Goal: Find specific page/section: Find specific page/section

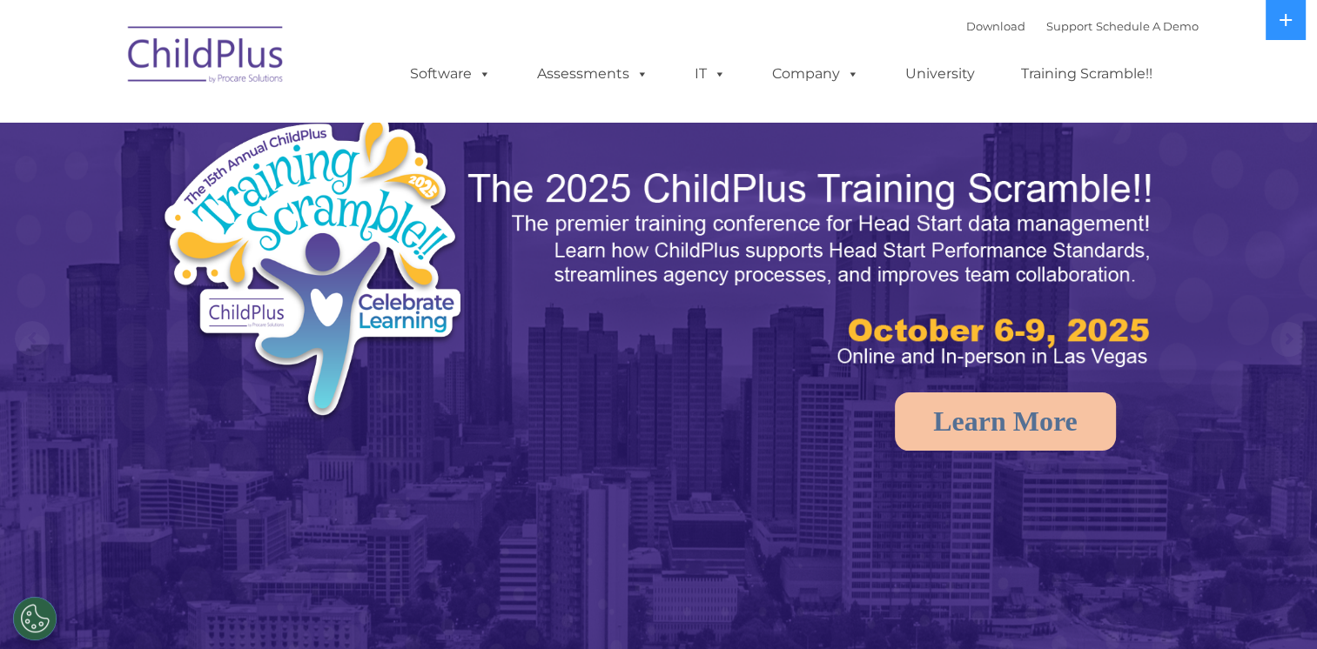
select select "MEDIUM"
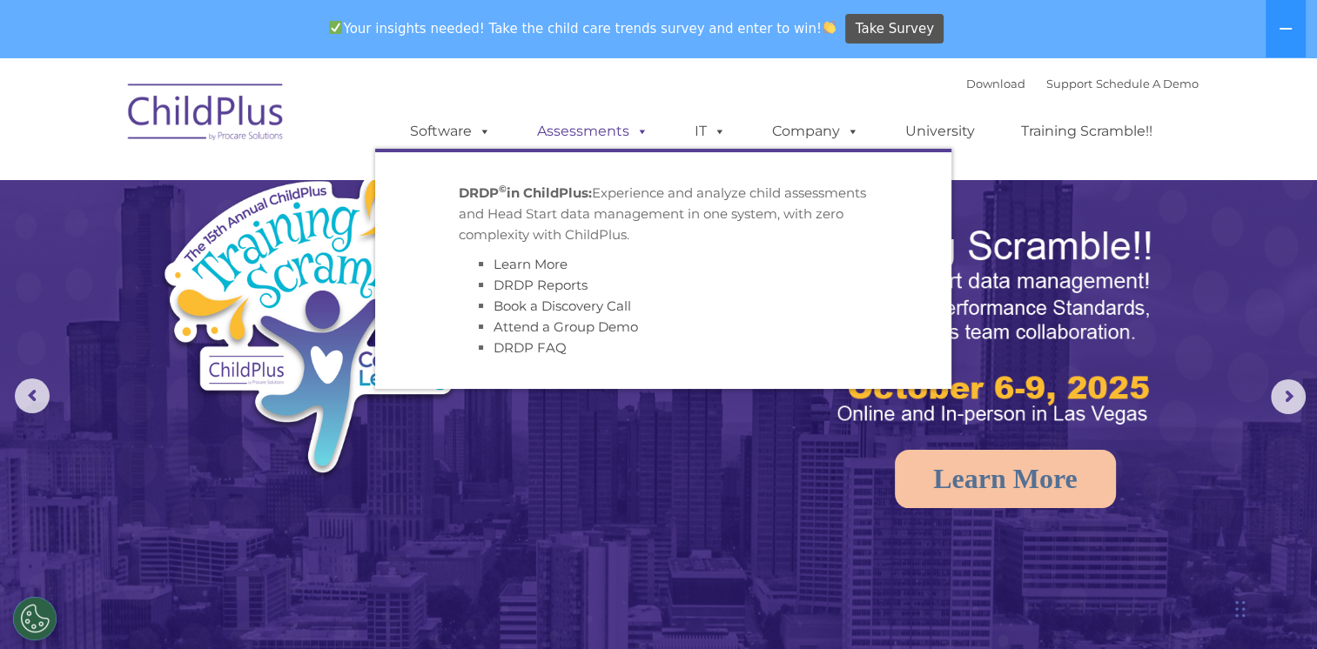
click at [614, 132] on link "Assessments" at bounding box center [593, 131] width 146 height 35
click at [602, 132] on link "Assessments" at bounding box center [593, 131] width 146 height 35
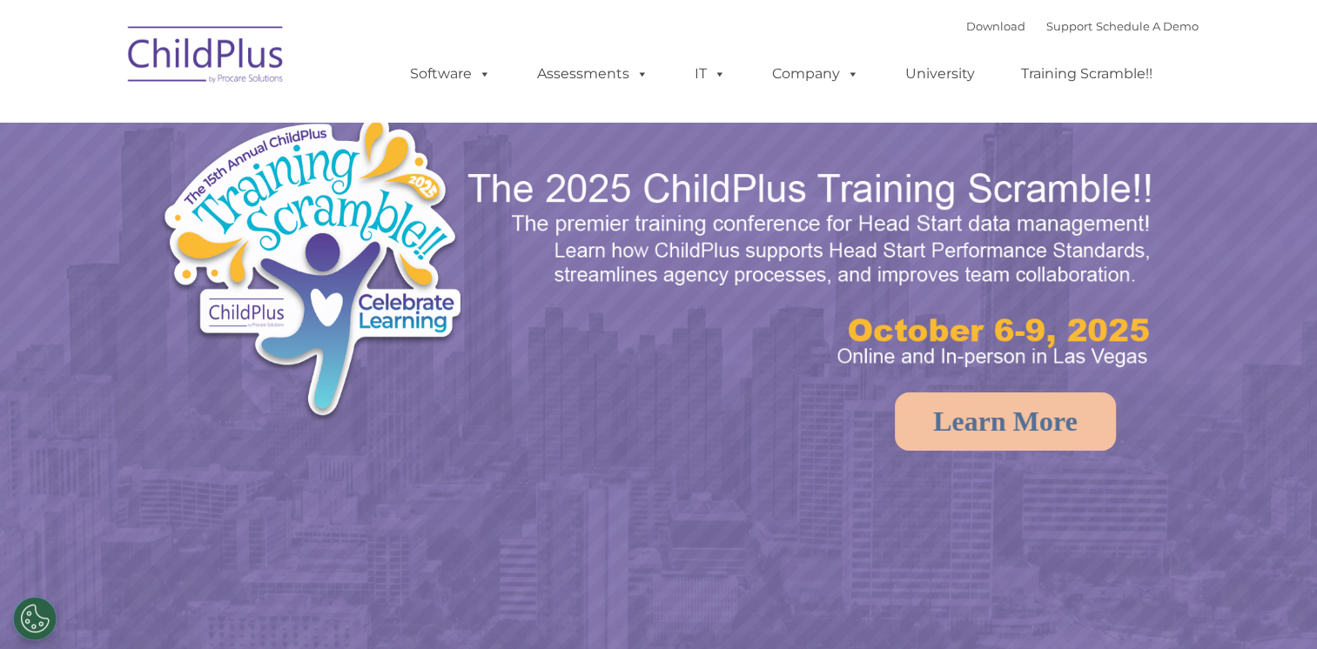
select select "MEDIUM"
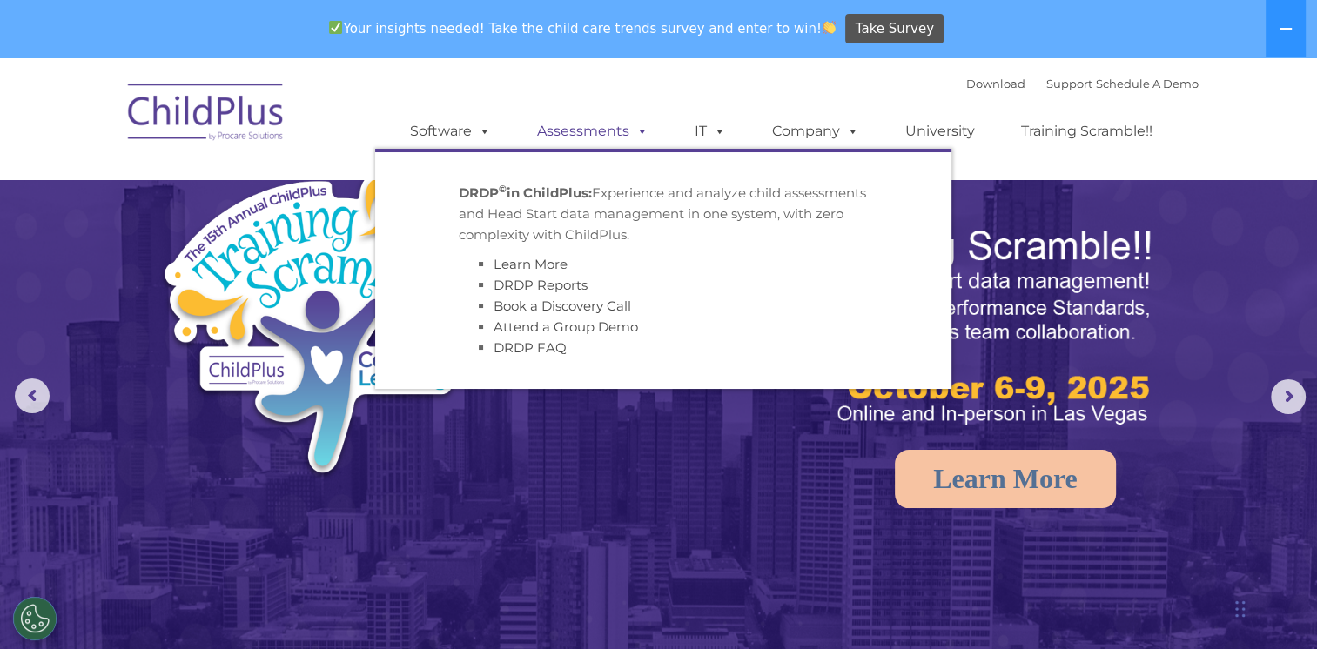
click at [608, 130] on link "Assessments" at bounding box center [593, 131] width 146 height 35
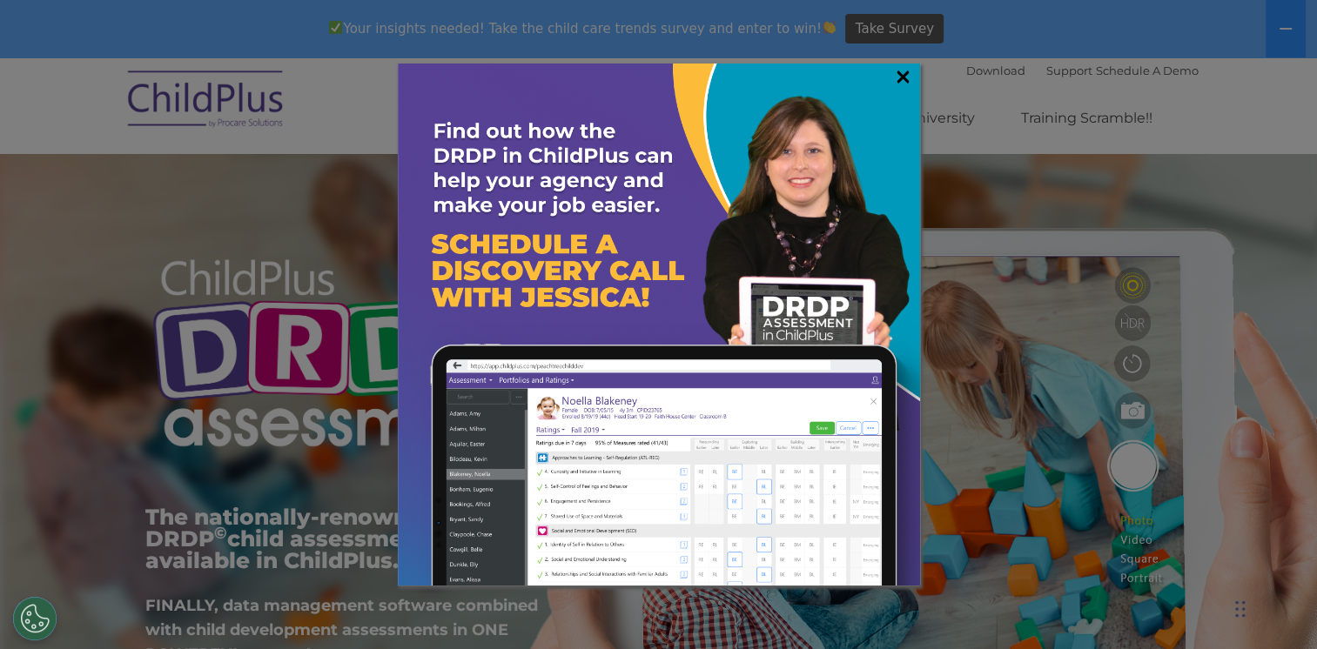
click at [905, 77] on link "×" at bounding box center [903, 76] width 20 height 17
